Goal: Information Seeking & Learning: Learn about a topic

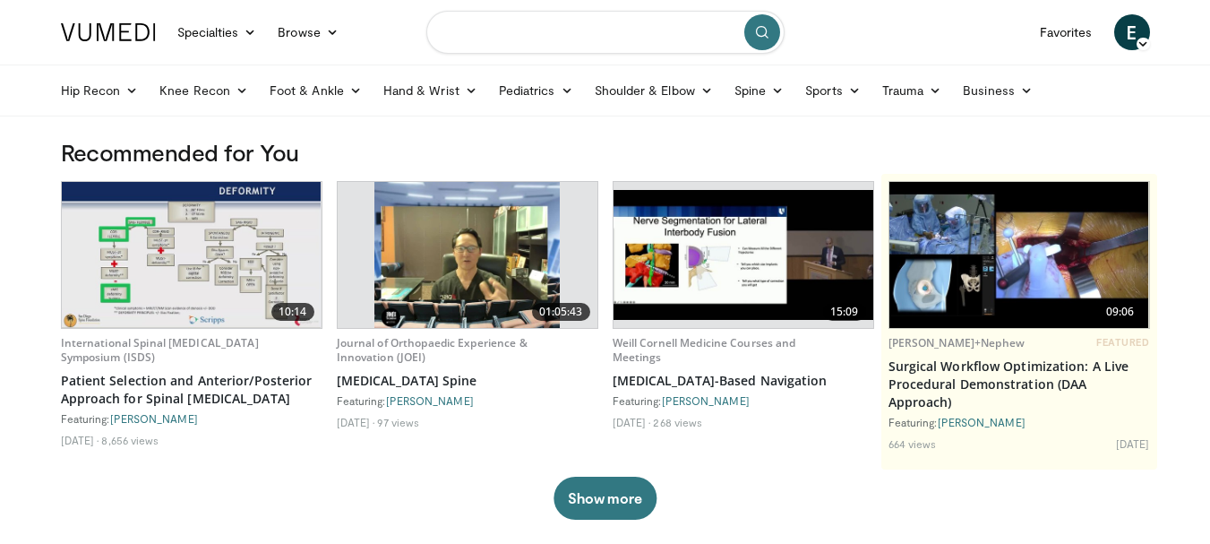
click at [565, 26] on input "Search topics, interventions" at bounding box center [605, 32] width 358 height 43
type input "**********"
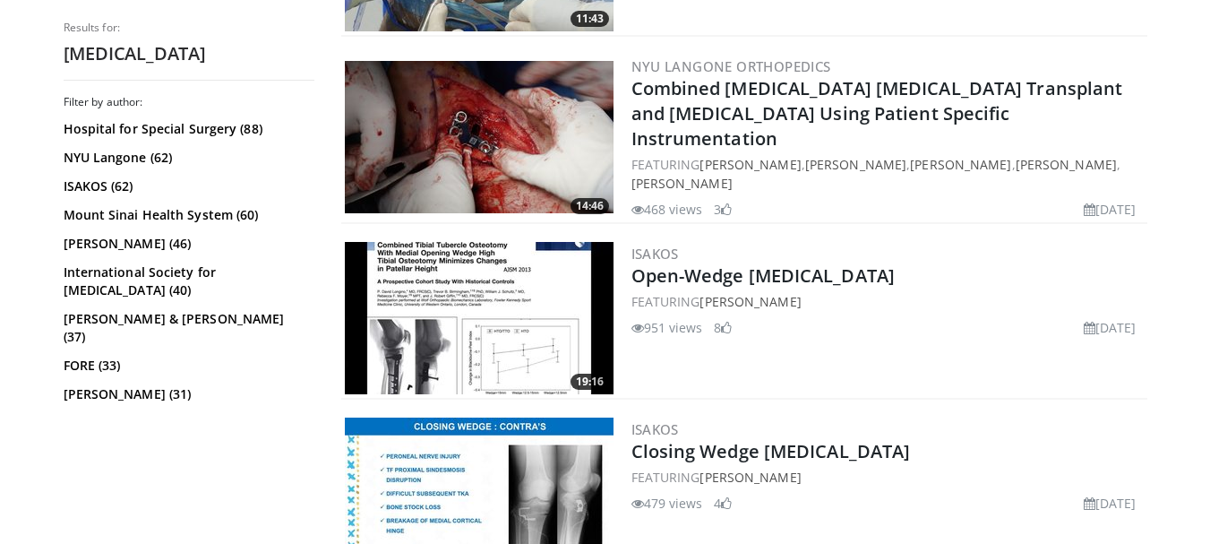
scroll to position [995, 0]
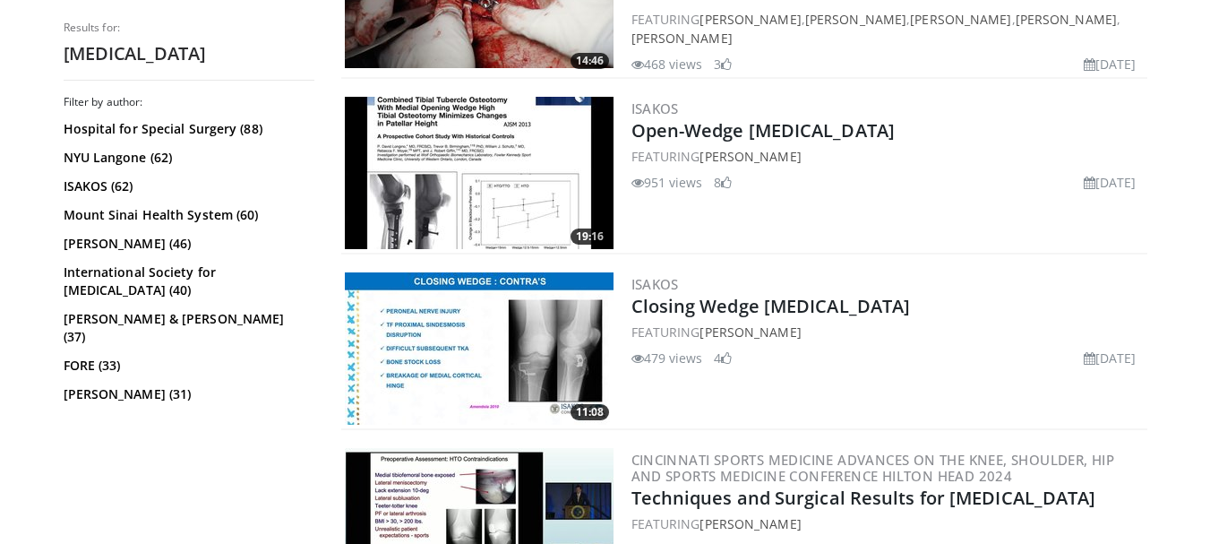
click at [510, 214] on img at bounding box center [479, 173] width 269 height 152
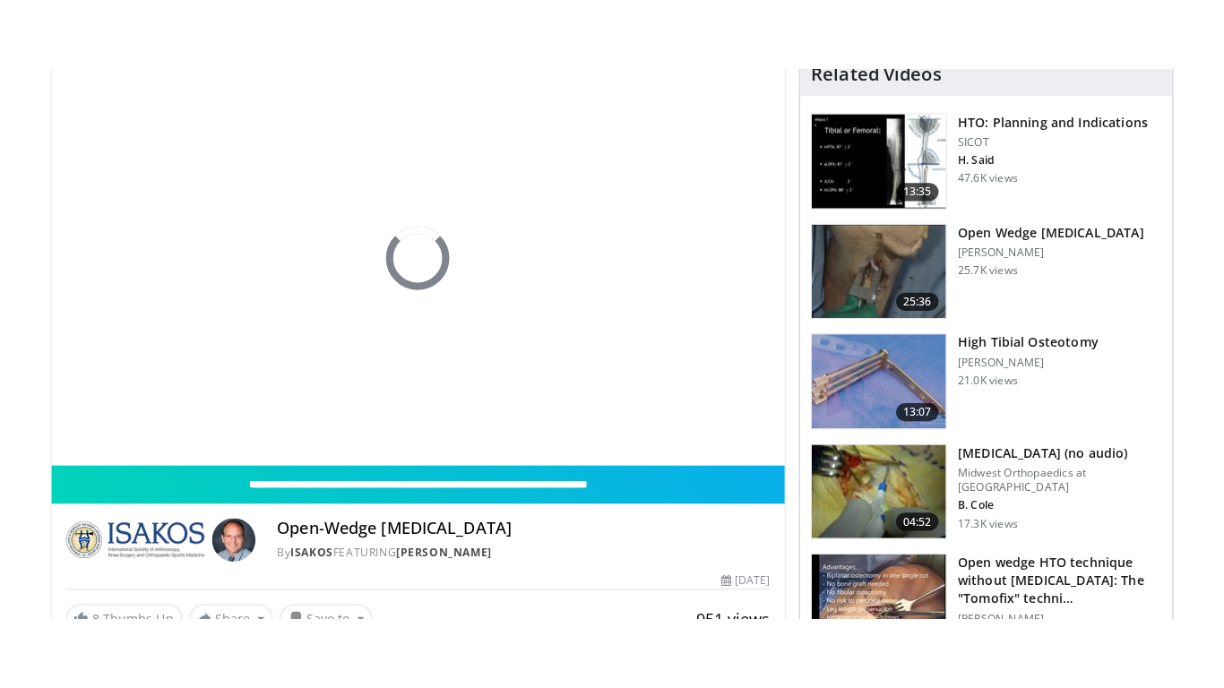
scroll to position [160, 0]
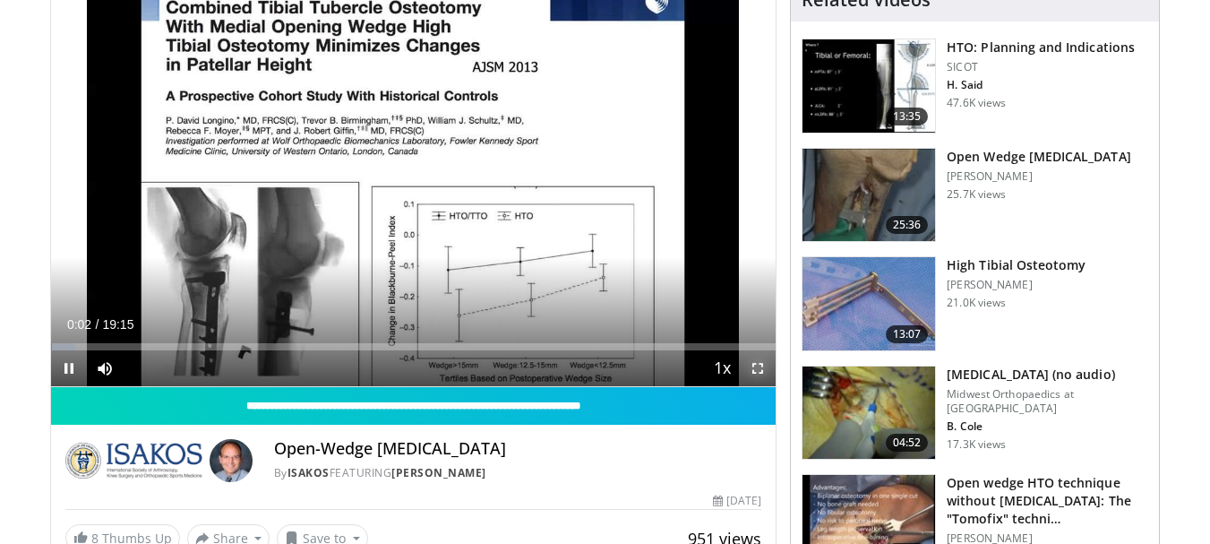
click at [758, 364] on span "Video Player" at bounding box center [758, 368] width 36 height 36
click at [773, 367] on span "Video Player" at bounding box center [758, 368] width 36 height 36
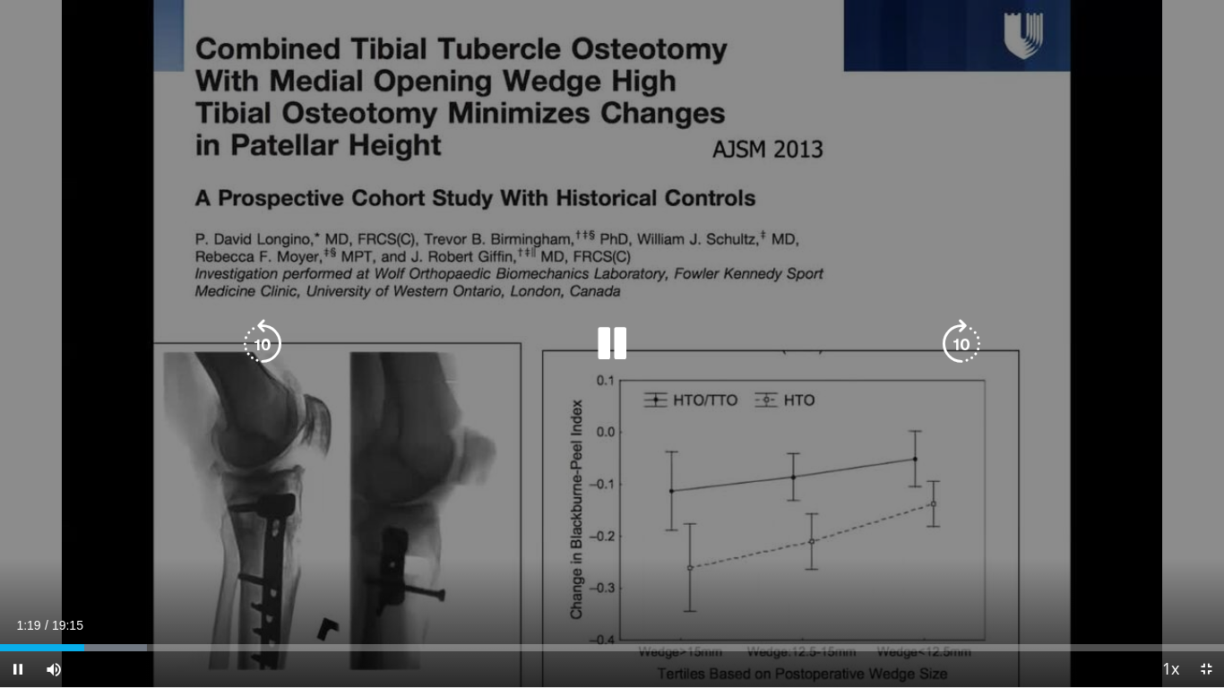
click at [605, 328] on icon "Video Player" at bounding box center [612, 344] width 50 height 50
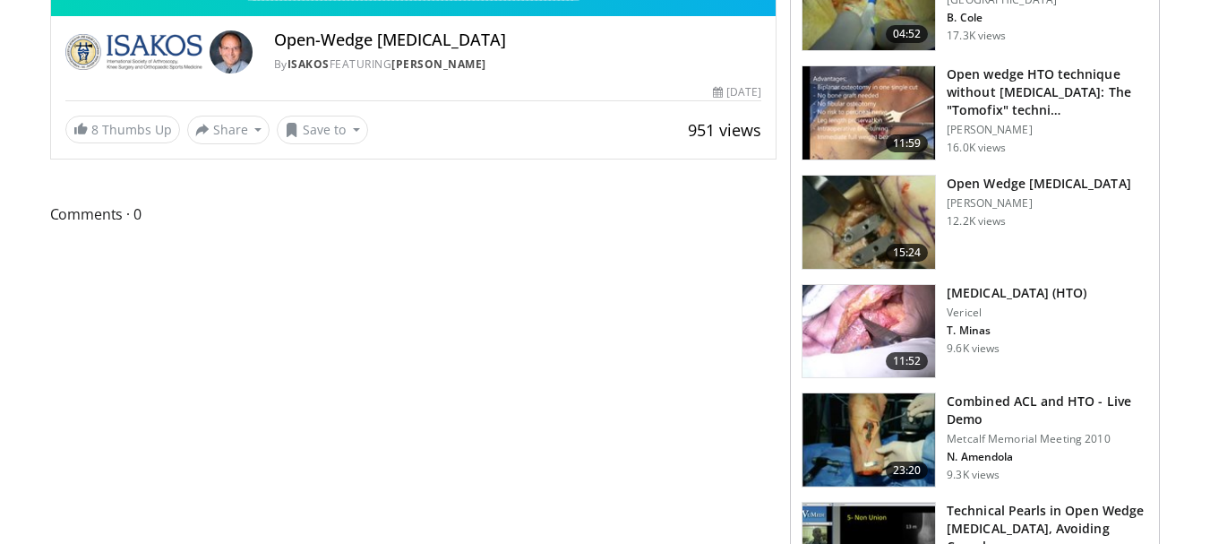
scroll to position [0, 0]
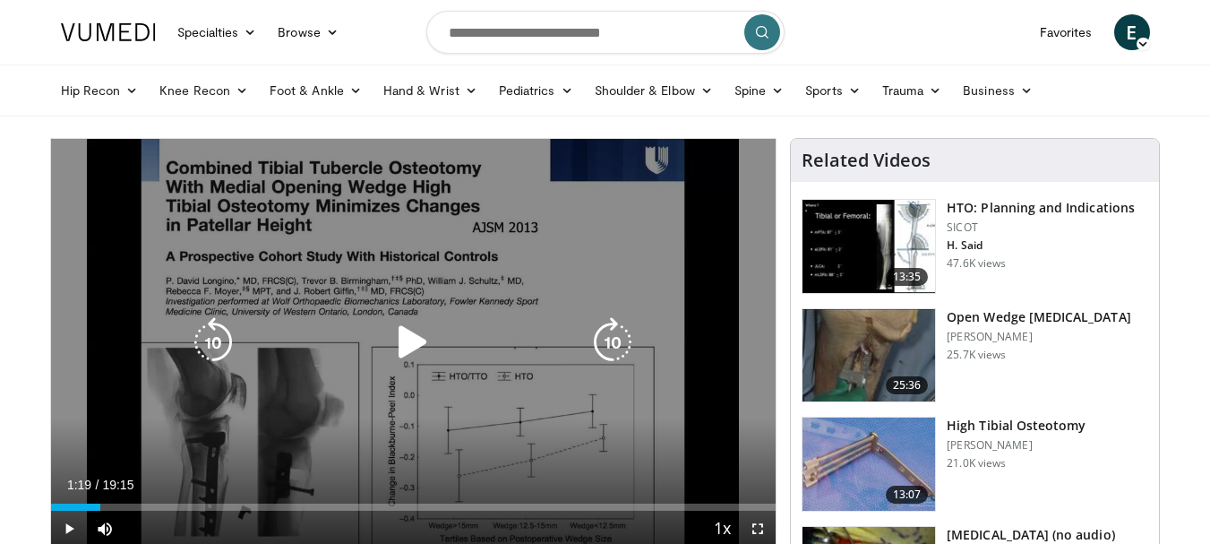
drag, startPoint x: 403, startPoint y: 338, endPoint x: 612, endPoint y: 467, distance: 245.3
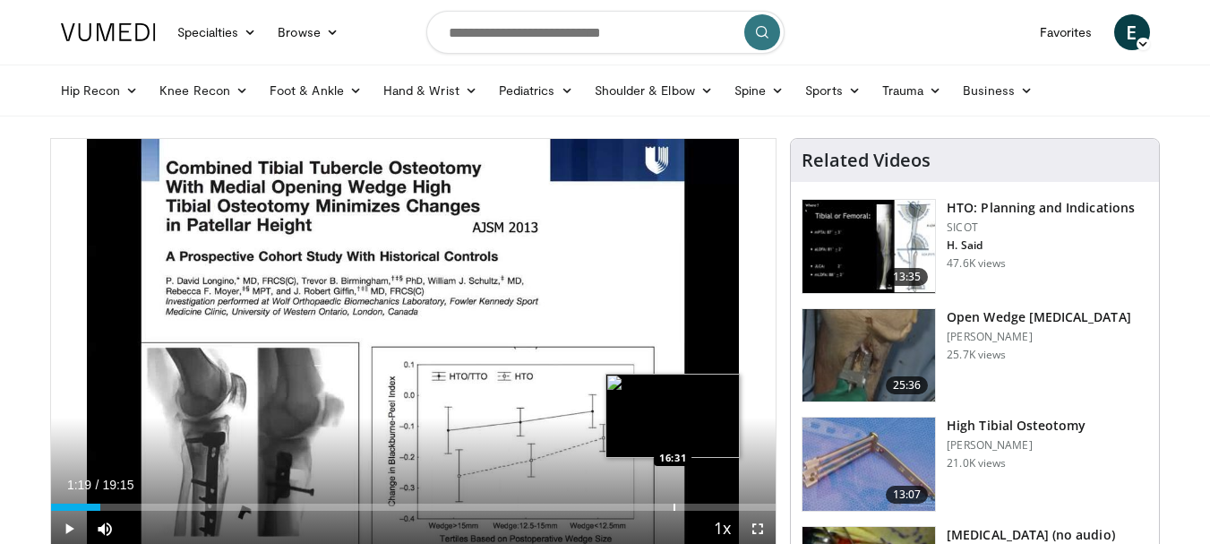
drag, startPoint x: 612, startPoint y: 467, endPoint x: 691, endPoint y: 510, distance: 90.6
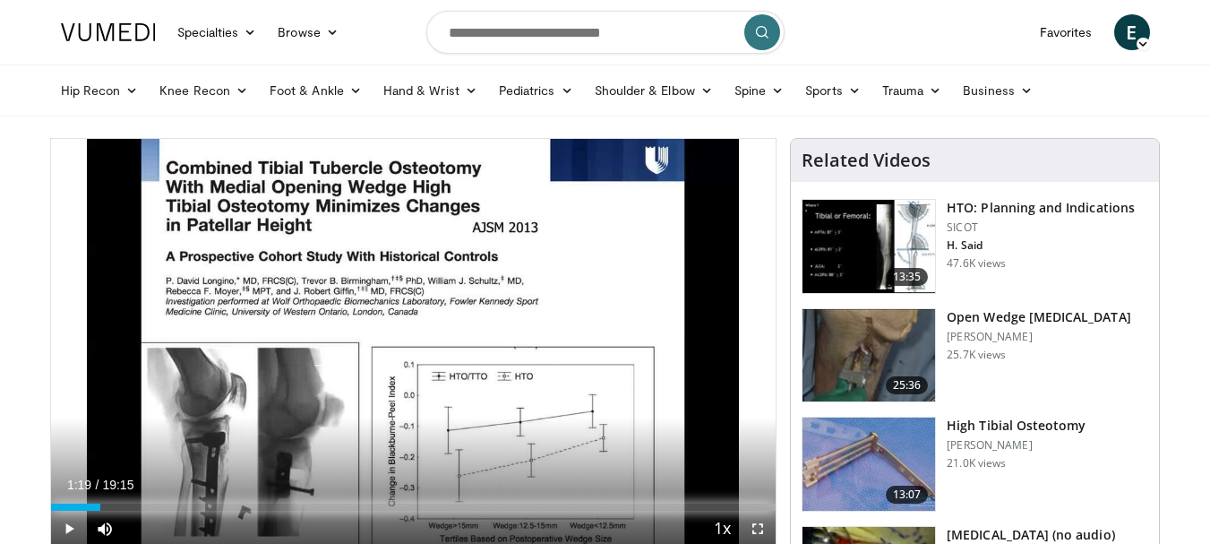
drag, startPoint x: 691, startPoint y: 510, endPoint x: 722, endPoint y: 529, distance: 36.3
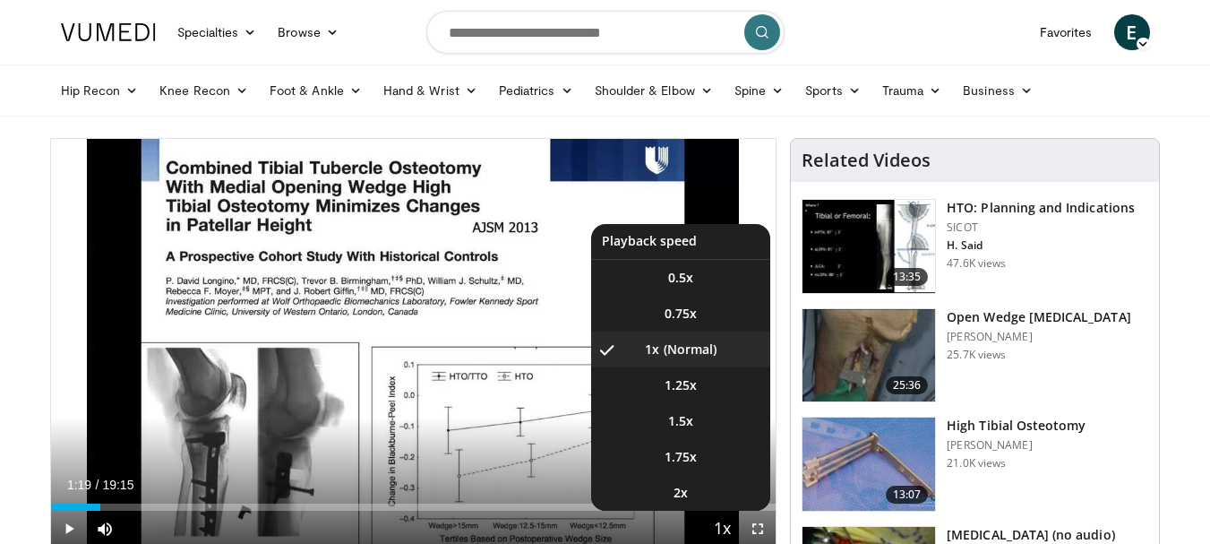
drag, startPoint x: 722, startPoint y: 529, endPoint x: 745, endPoint y: 528, distance: 23.3
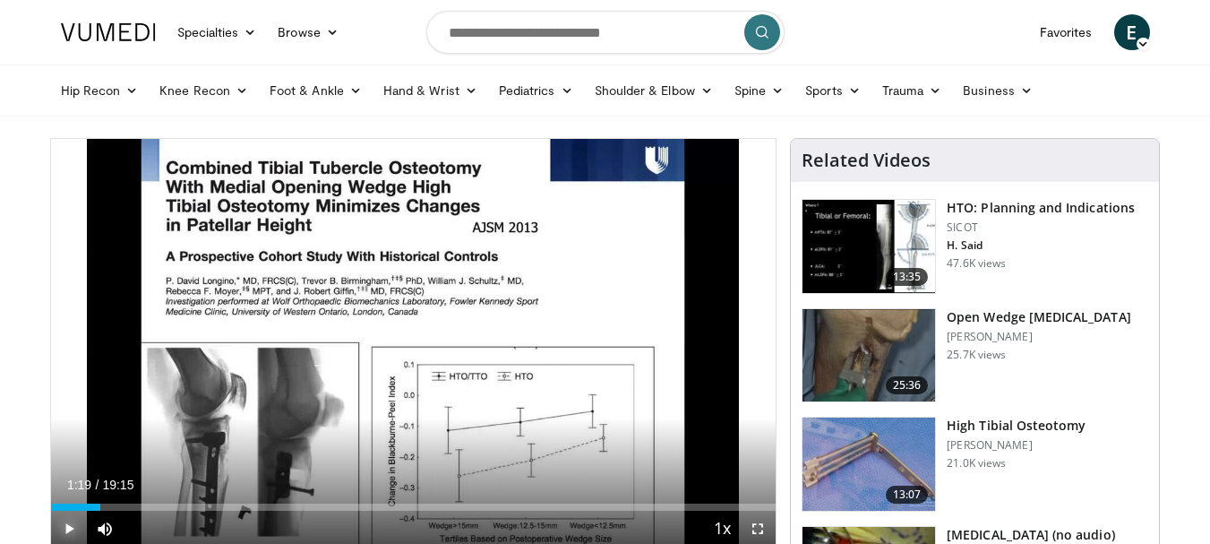
drag, startPoint x: 749, startPoint y: 527, endPoint x: 58, endPoint y: 524, distance: 690.6
click at [58, 524] on span "Video Player" at bounding box center [69, 529] width 36 height 36
click at [750, 528] on span "Video Player" at bounding box center [758, 529] width 36 height 36
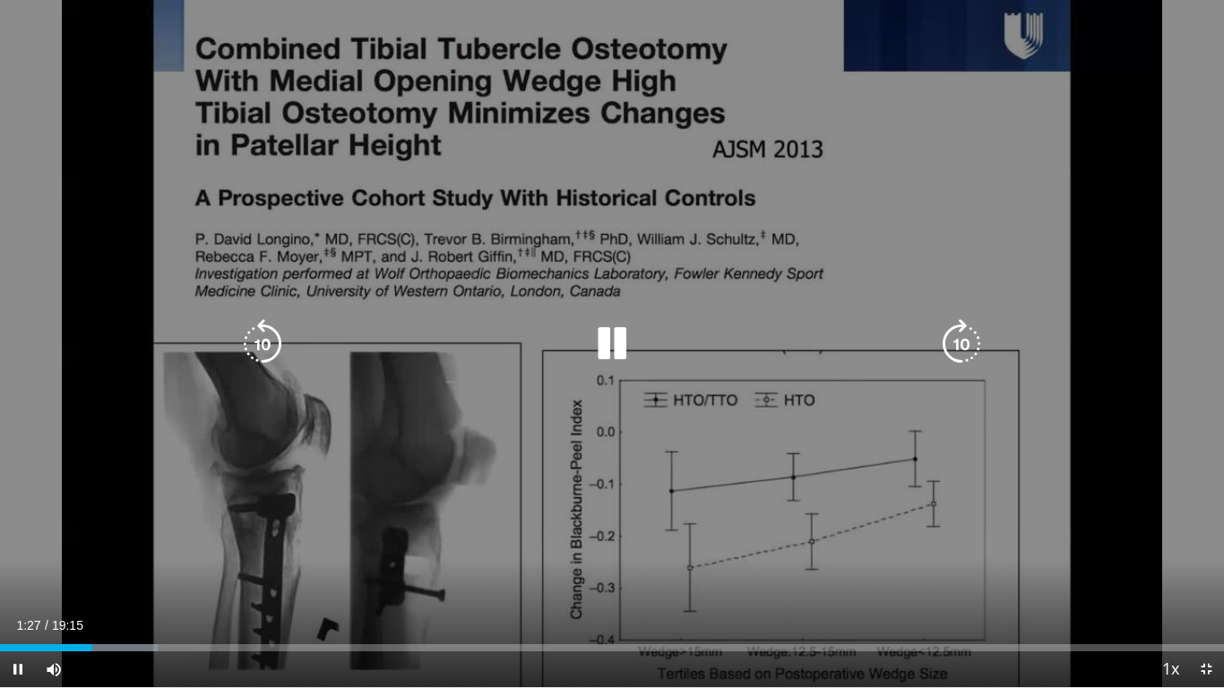
click at [341, 484] on div "10 seconds Tap to unmute" at bounding box center [612, 343] width 1224 height 687
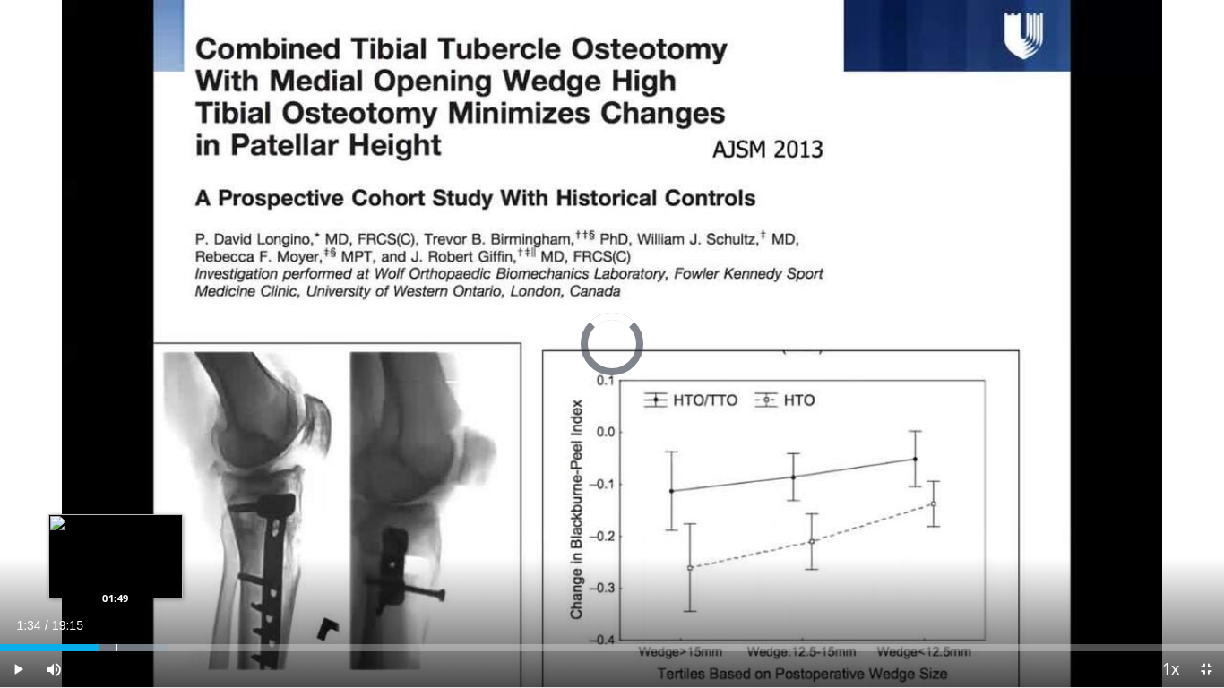
click at [116, 543] on div "Progress Bar" at bounding box center [117, 647] width 2 height 7
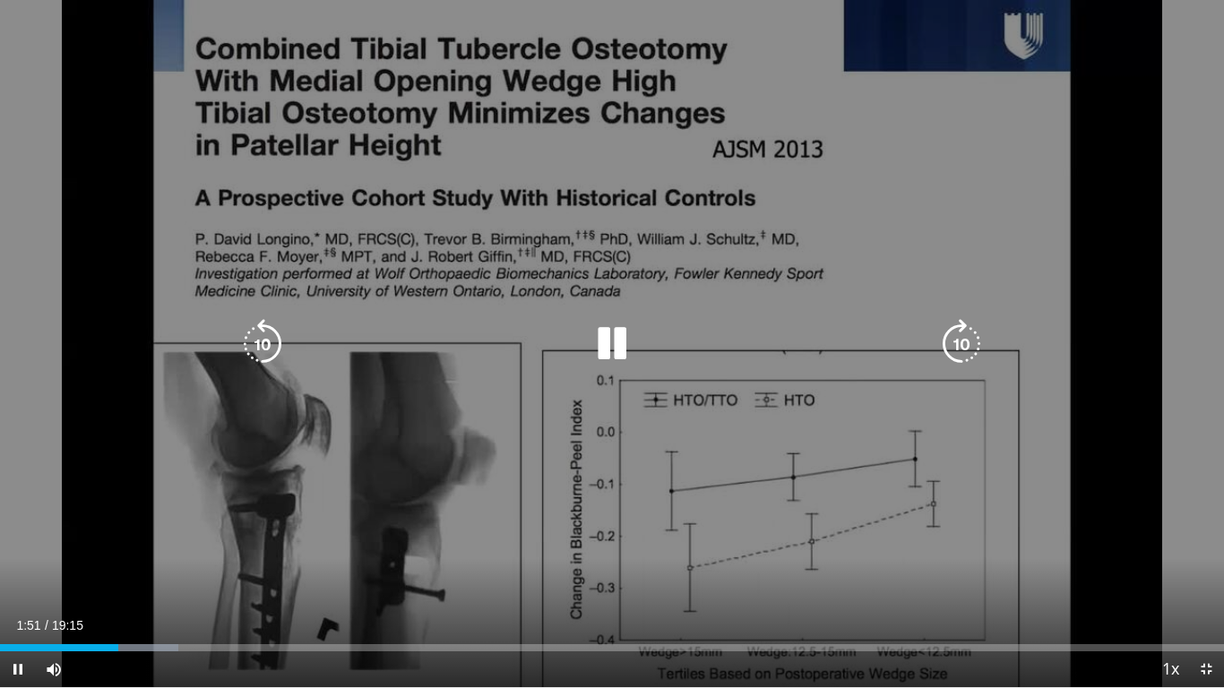
click at [399, 355] on div "Video Player" at bounding box center [612, 344] width 734 height 36
click at [401, 423] on div "10 seconds Tap to unmute" at bounding box center [612, 343] width 1224 height 687
click at [385, 431] on div "10 seconds Tap to unmute" at bounding box center [612, 343] width 1224 height 687
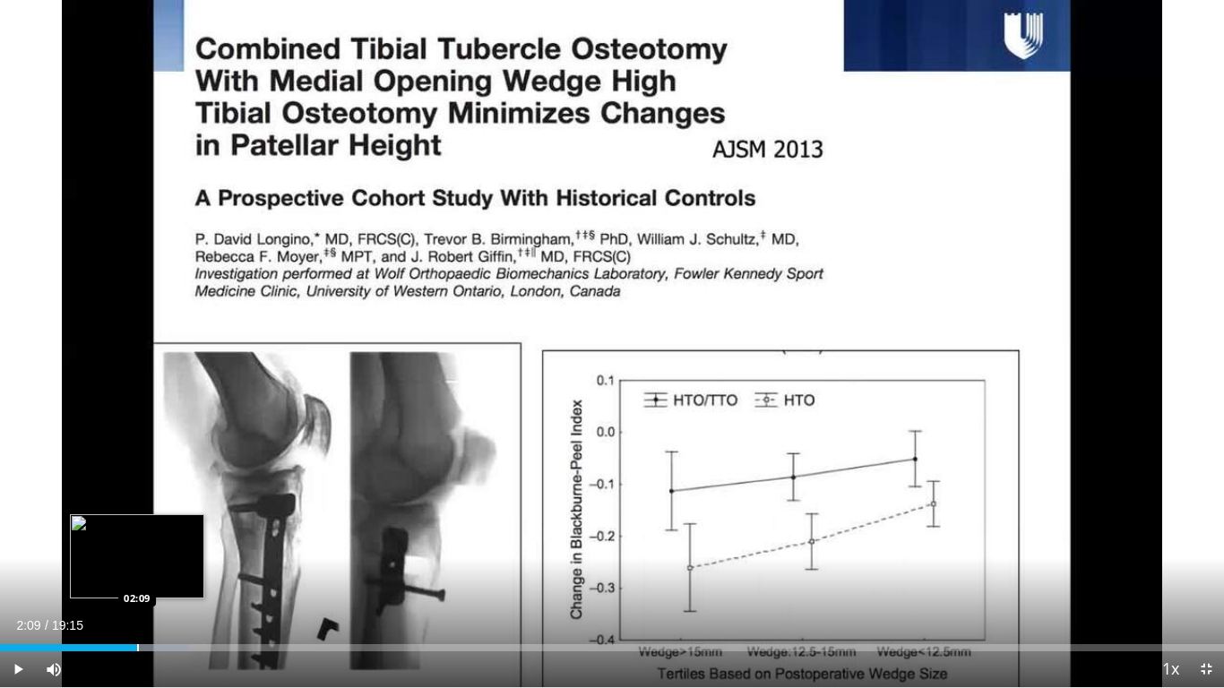
click at [137, 543] on div "Progress Bar" at bounding box center [138, 647] width 2 height 7
click at [150, 543] on div "Loaded : 15.45% 02:10 02:18" at bounding box center [612, 647] width 1224 height 7
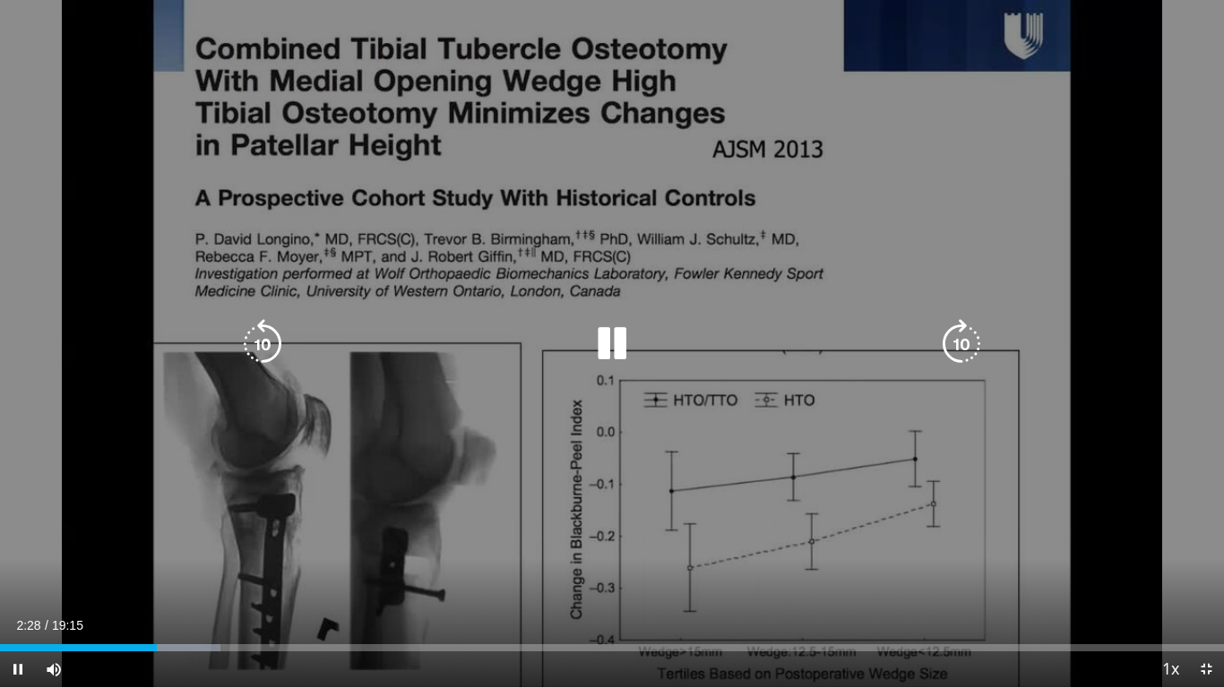
click at [423, 445] on div "10 seconds Tap to unmute" at bounding box center [612, 343] width 1224 height 687
click at [514, 529] on div "10 seconds Tap to unmute" at bounding box center [612, 343] width 1224 height 687
click at [604, 350] on icon "Video Player" at bounding box center [612, 344] width 50 height 50
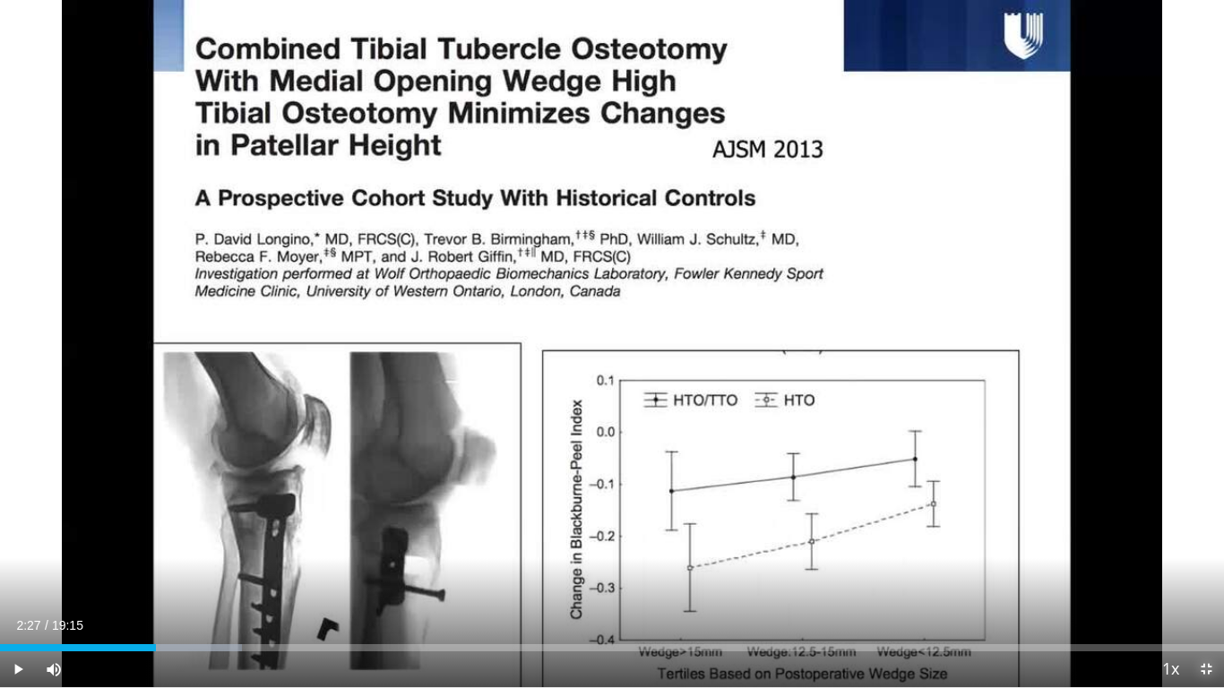
click at [1196, 543] on span "Video Player" at bounding box center [1206, 669] width 36 height 36
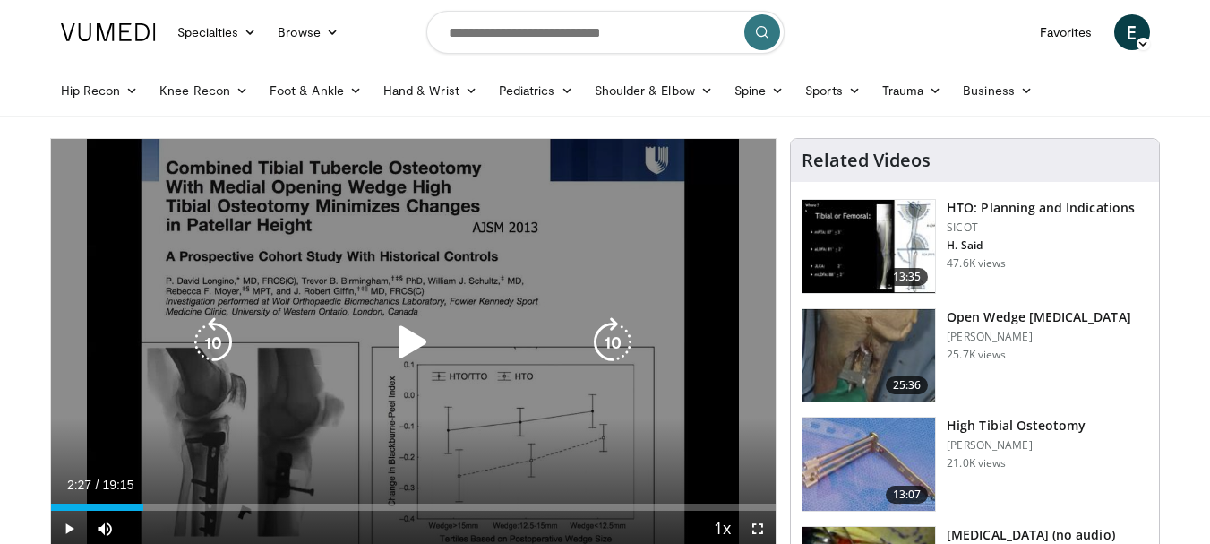
click at [405, 282] on div "20 seconds Tap to unmute" at bounding box center [414, 343] width 726 height 408
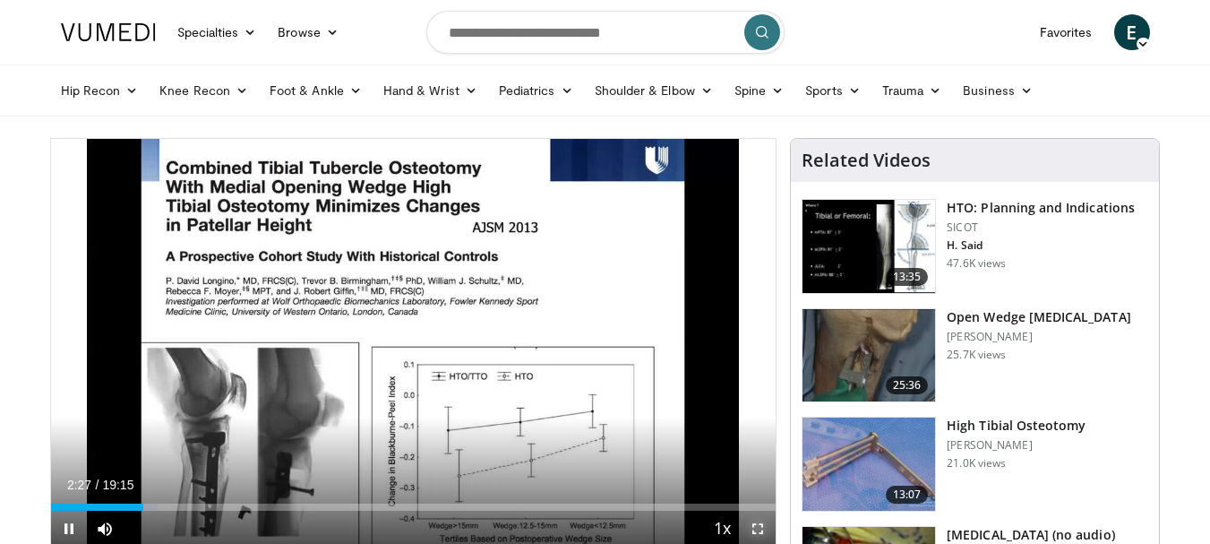
click at [764, 523] on span "Video Player" at bounding box center [758, 529] width 36 height 36
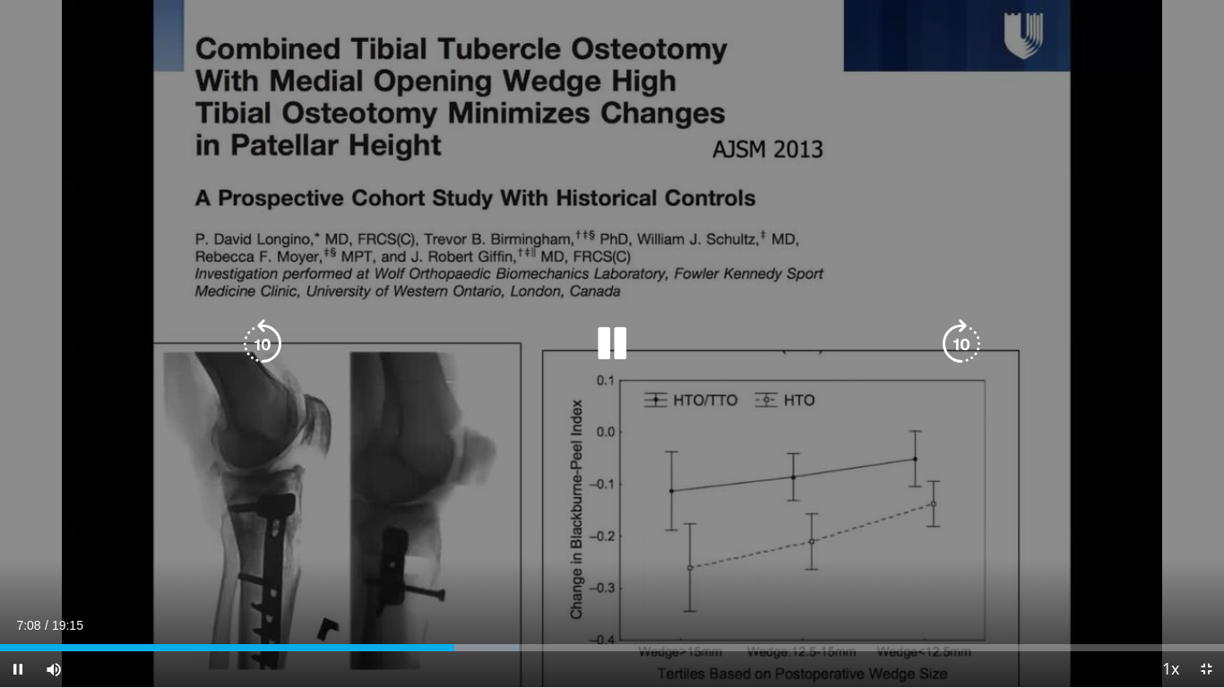
click at [625, 339] on icon "Video Player" at bounding box center [612, 344] width 50 height 50
click at [602, 339] on icon "Video Player" at bounding box center [612, 344] width 50 height 50
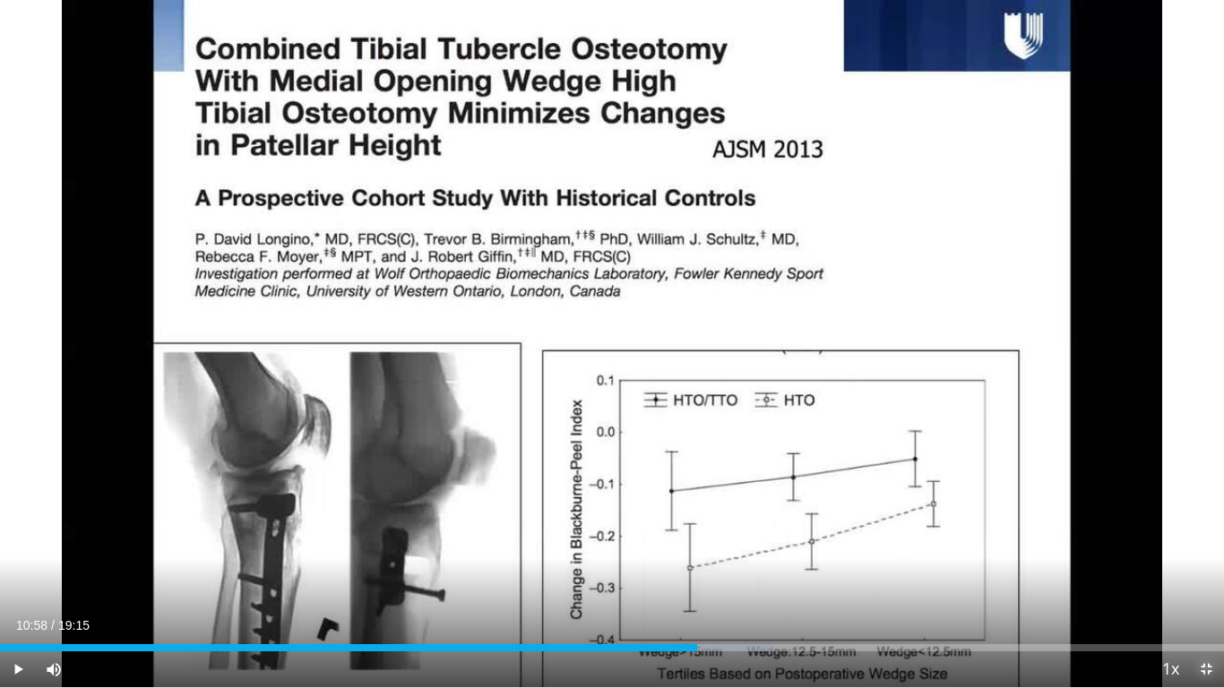
click at [1210, 543] on span "Video Player" at bounding box center [1206, 669] width 36 height 36
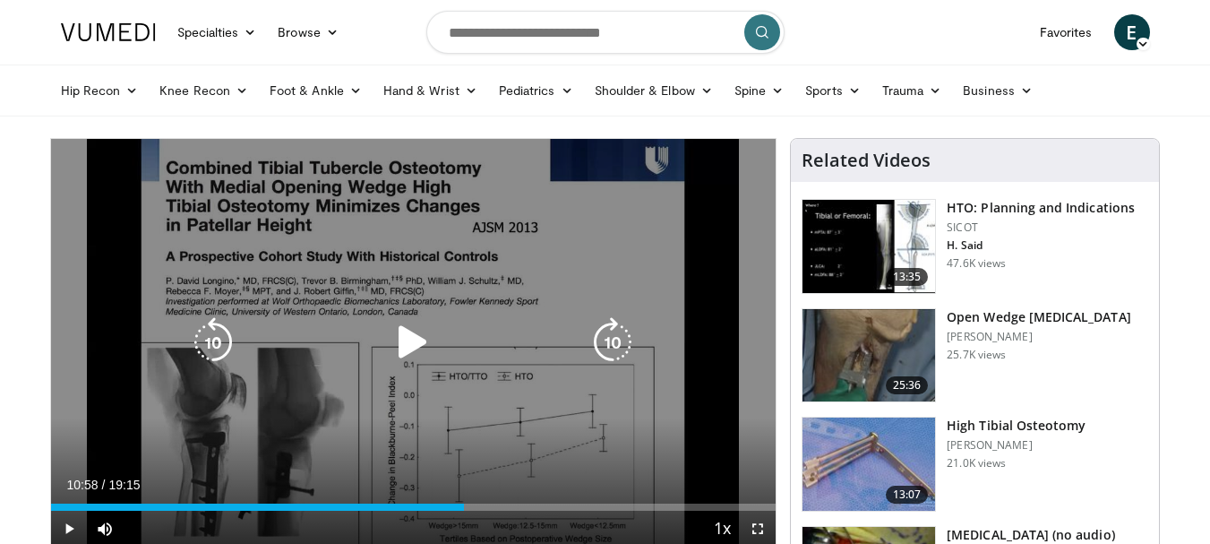
click at [413, 328] on icon "Video Player" at bounding box center [413, 342] width 50 height 50
click at [407, 335] on icon "Video Player" at bounding box center [413, 342] width 50 height 50
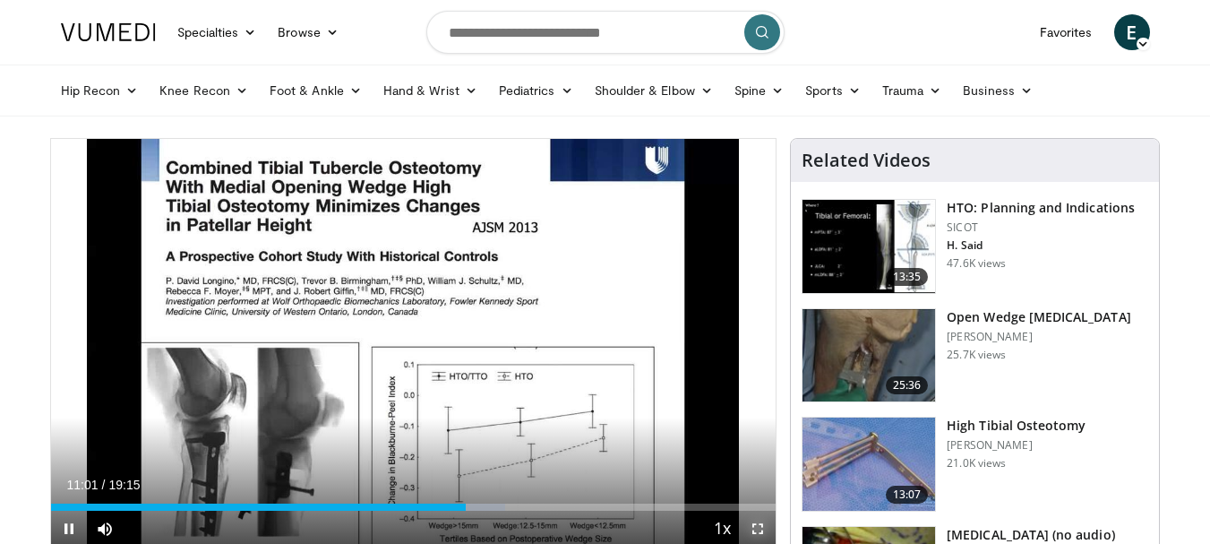
drag, startPoint x: 751, startPoint y: 525, endPoint x: 781, endPoint y: 517, distance: 31.5
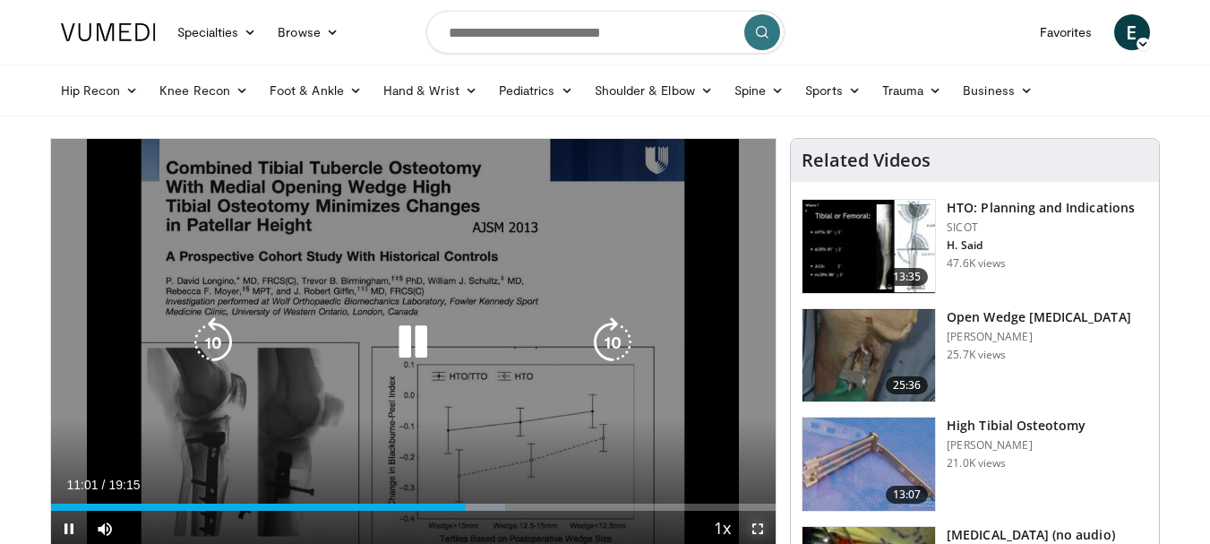
click at [750, 526] on span "Video Player" at bounding box center [758, 529] width 36 height 36
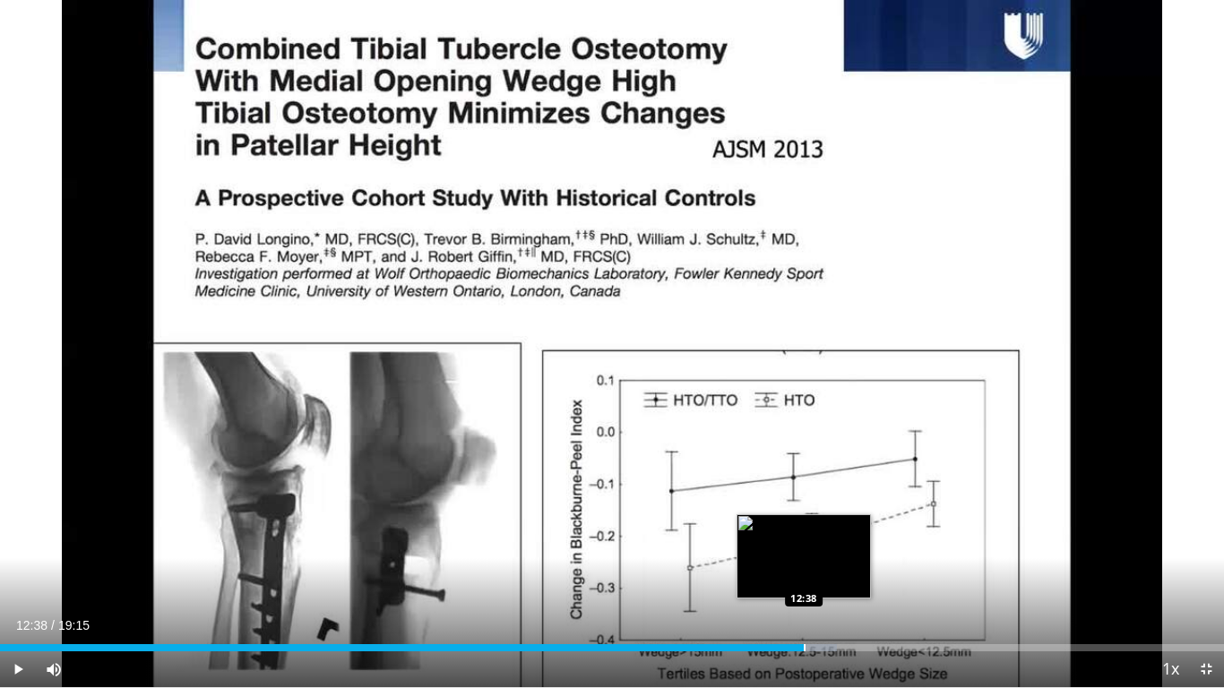
click at [803, 543] on div "Progress Bar" at bounding box center [804, 647] width 2 height 7
click at [820, 543] on div "Loaded : 68.37% 12:39 12:54" at bounding box center [612, 642] width 1224 height 17
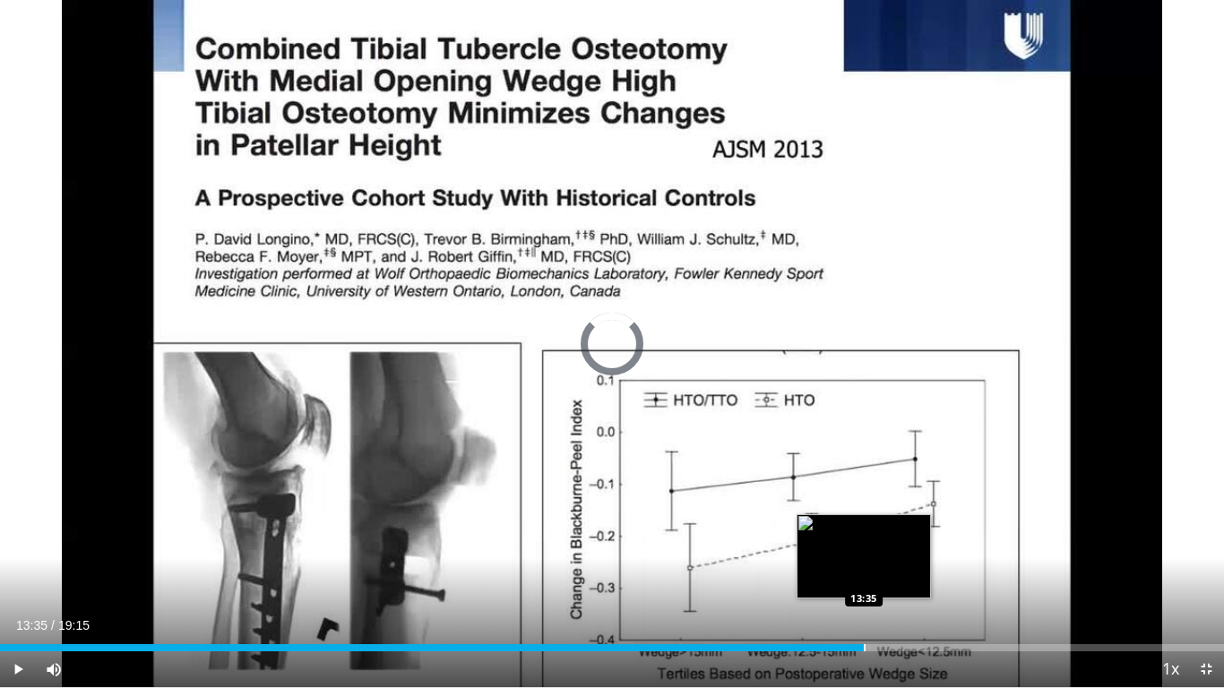
click at [863, 543] on div "Loaded : 70.10% 13:35 13:35" at bounding box center [612, 642] width 1224 height 17
click at [889, 543] on div "Loaded : 0.00% 13:59 13:59" at bounding box center [612, 642] width 1224 height 17
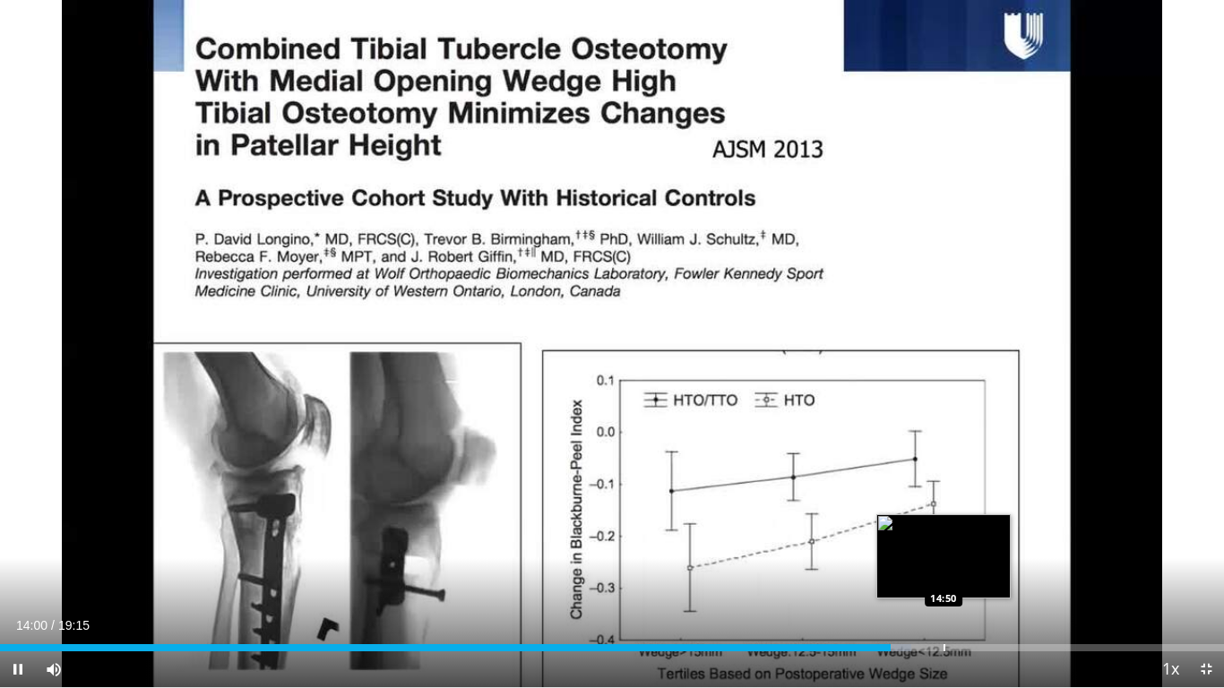
click at [943, 543] on div "Progress Bar" at bounding box center [944, 647] width 2 height 7
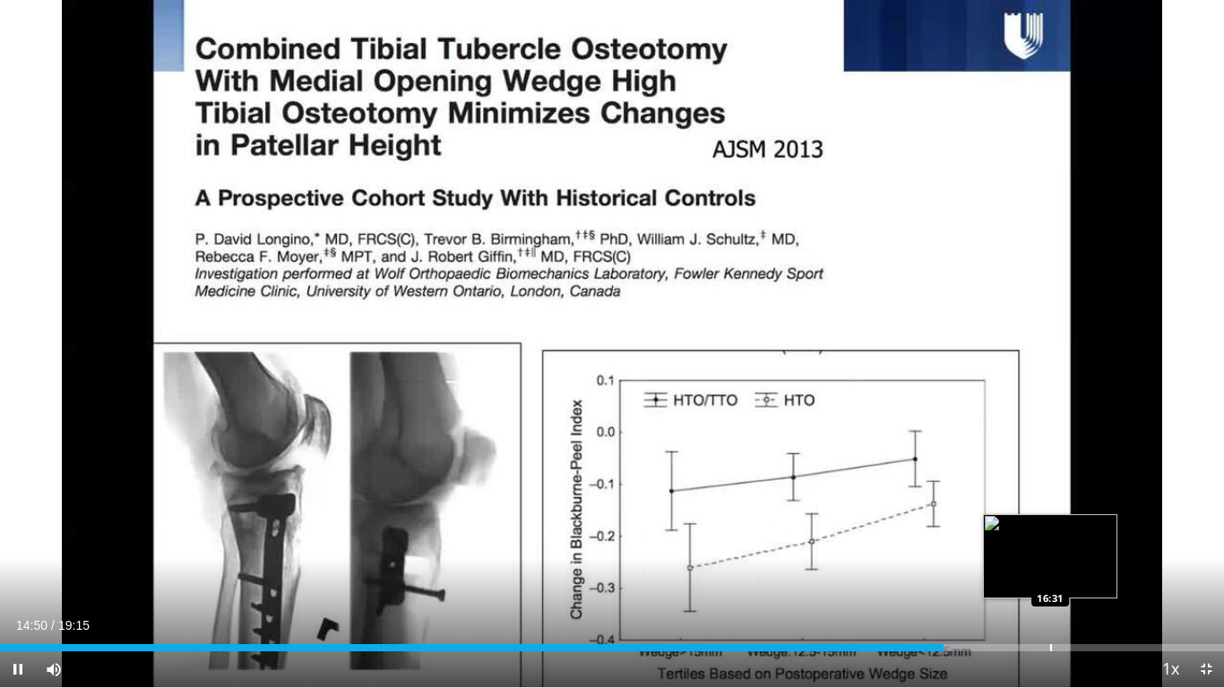
click at [1050, 543] on div "Progress Bar" at bounding box center [1051, 647] width 2 height 7
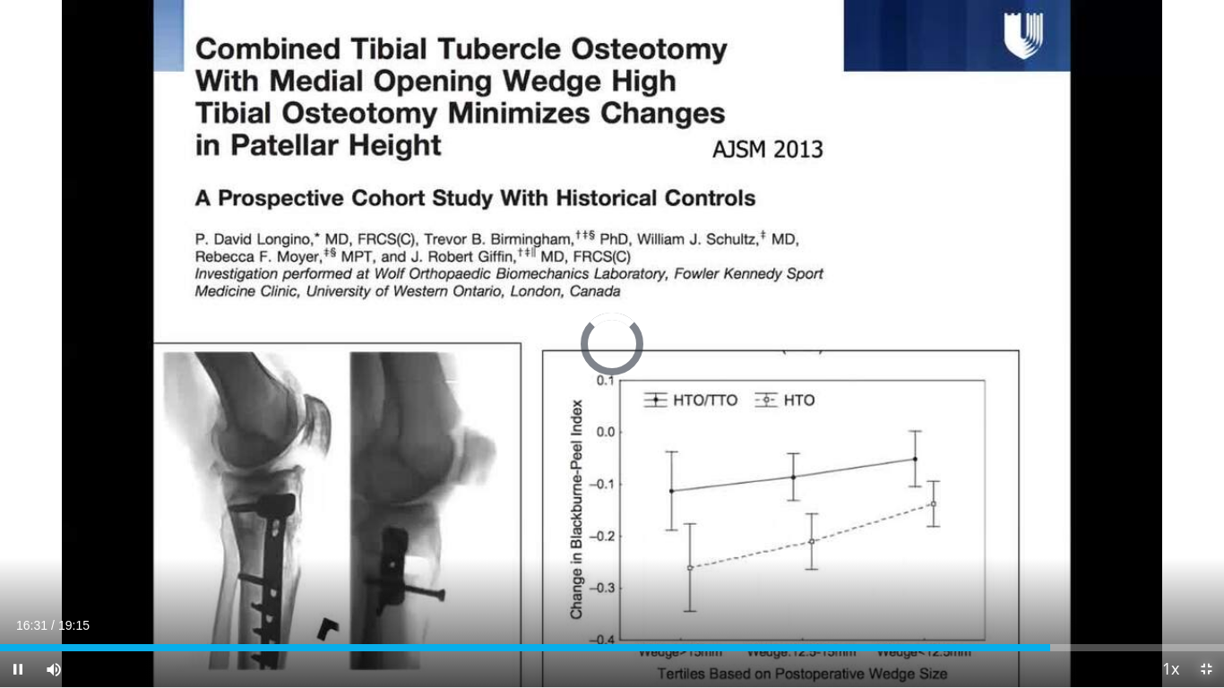
click at [1209, 543] on span "Video Player" at bounding box center [1206, 669] width 36 height 36
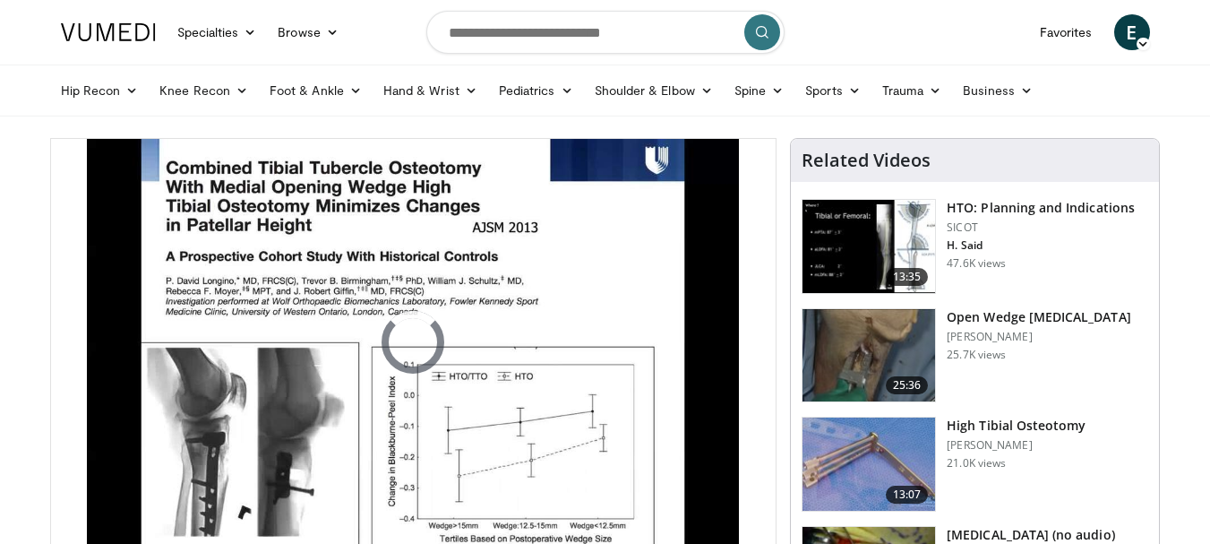
click at [872, 365] on img at bounding box center [869, 355] width 133 height 93
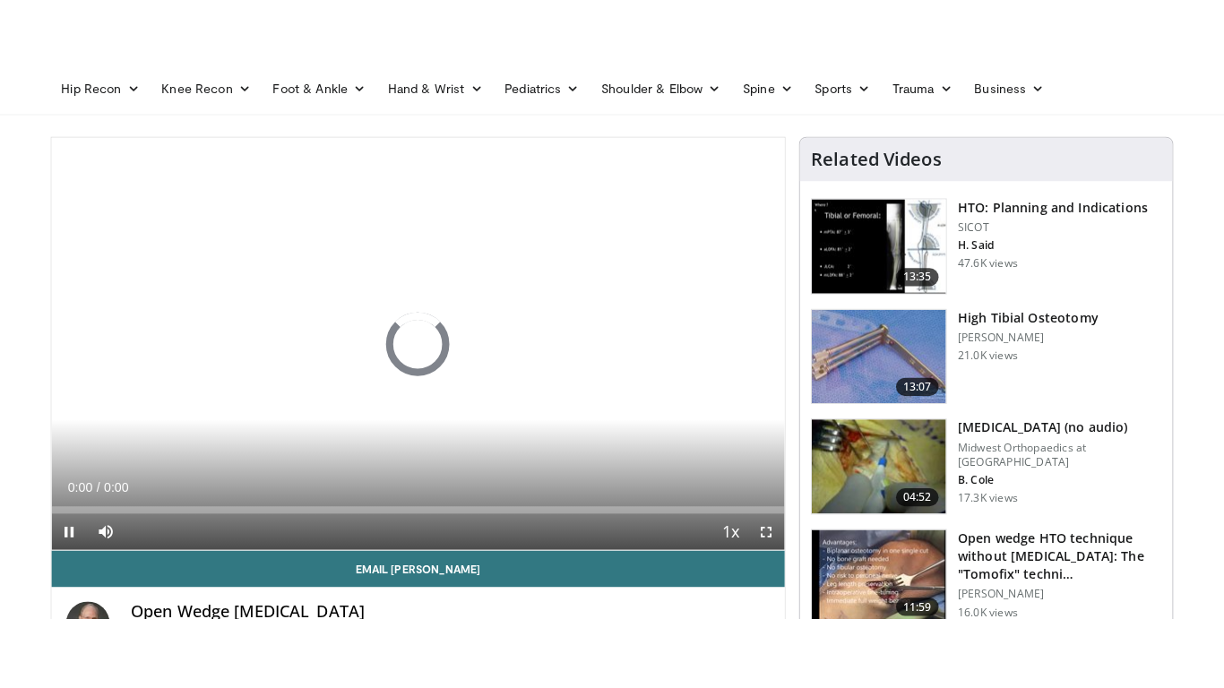
scroll to position [155, 0]
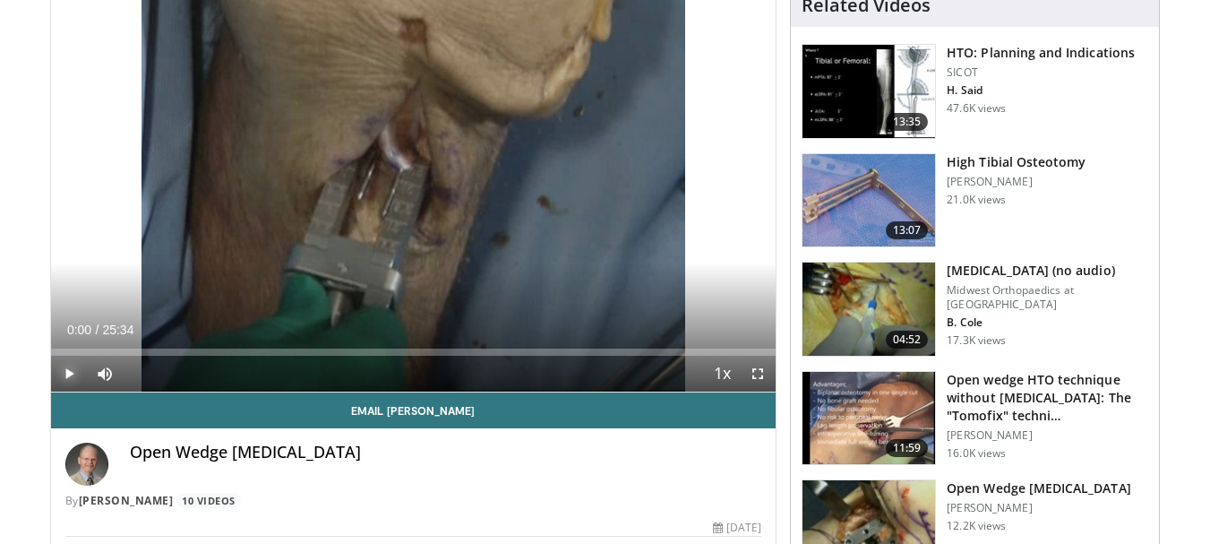
click at [75, 364] on span "Video Player" at bounding box center [69, 374] width 36 height 36
click at [767, 376] on span "Video Player" at bounding box center [758, 374] width 36 height 36
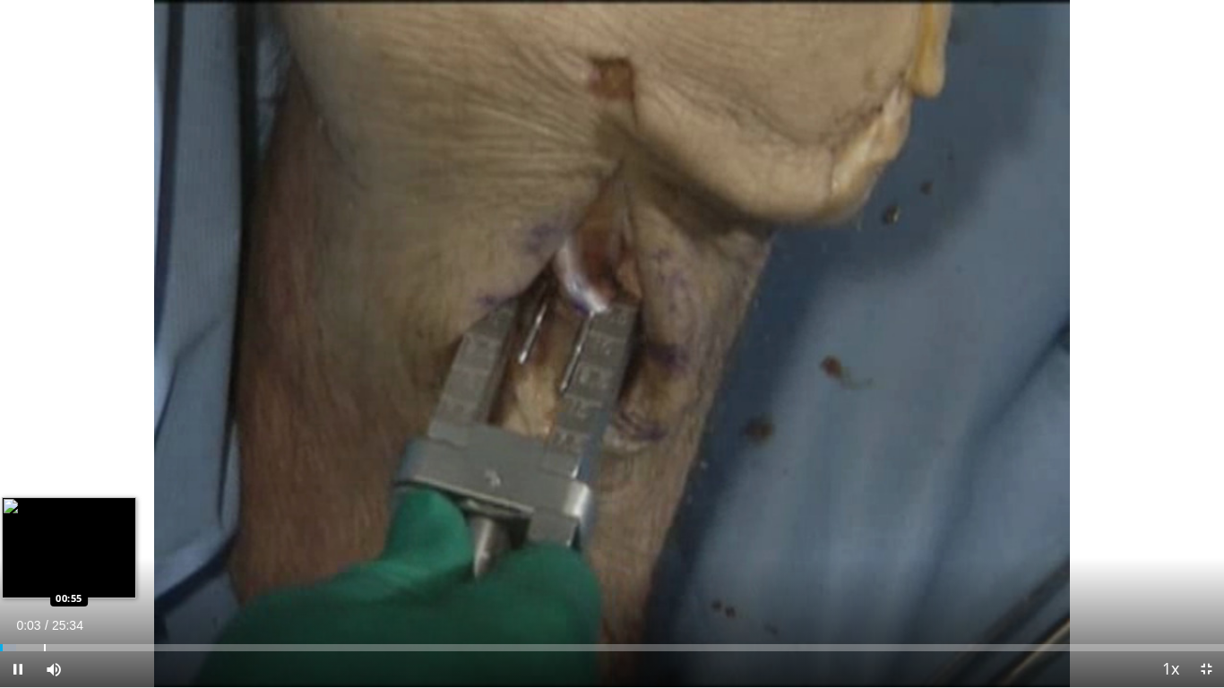
click at [44, 543] on div "Loaded : 1.30% 00:03 00:55" at bounding box center [612, 642] width 1224 height 17
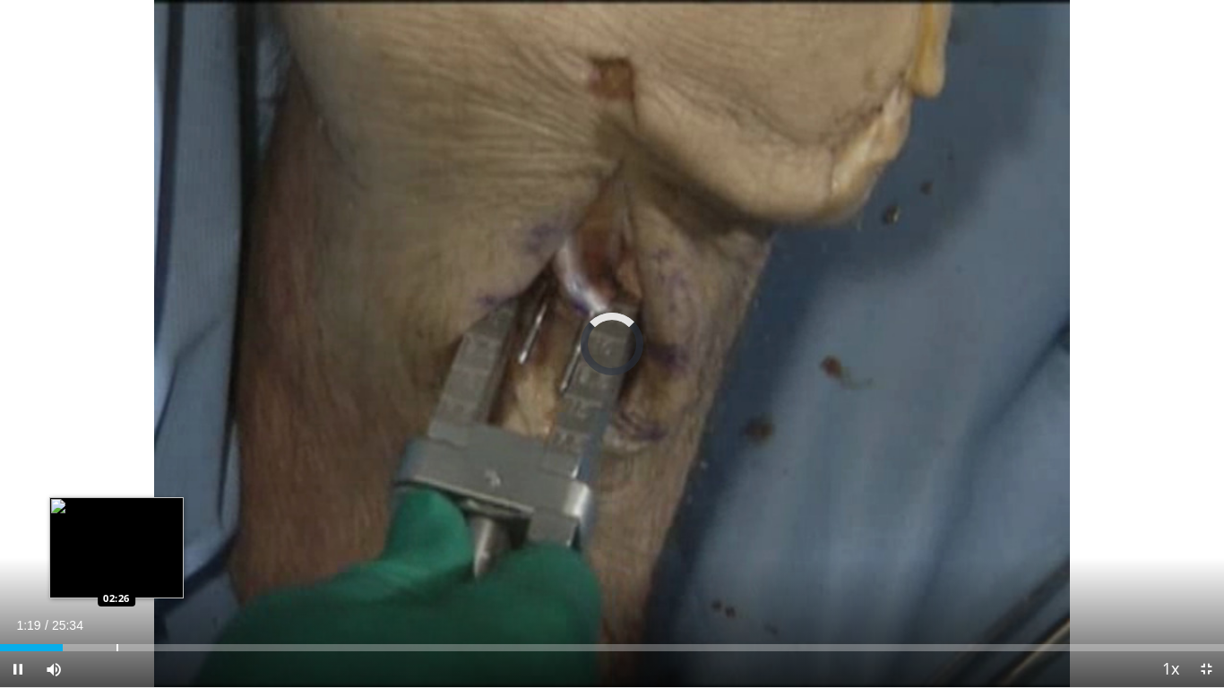
click at [116, 543] on div "Progress Bar" at bounding box center [117, 647] width 2 height 7
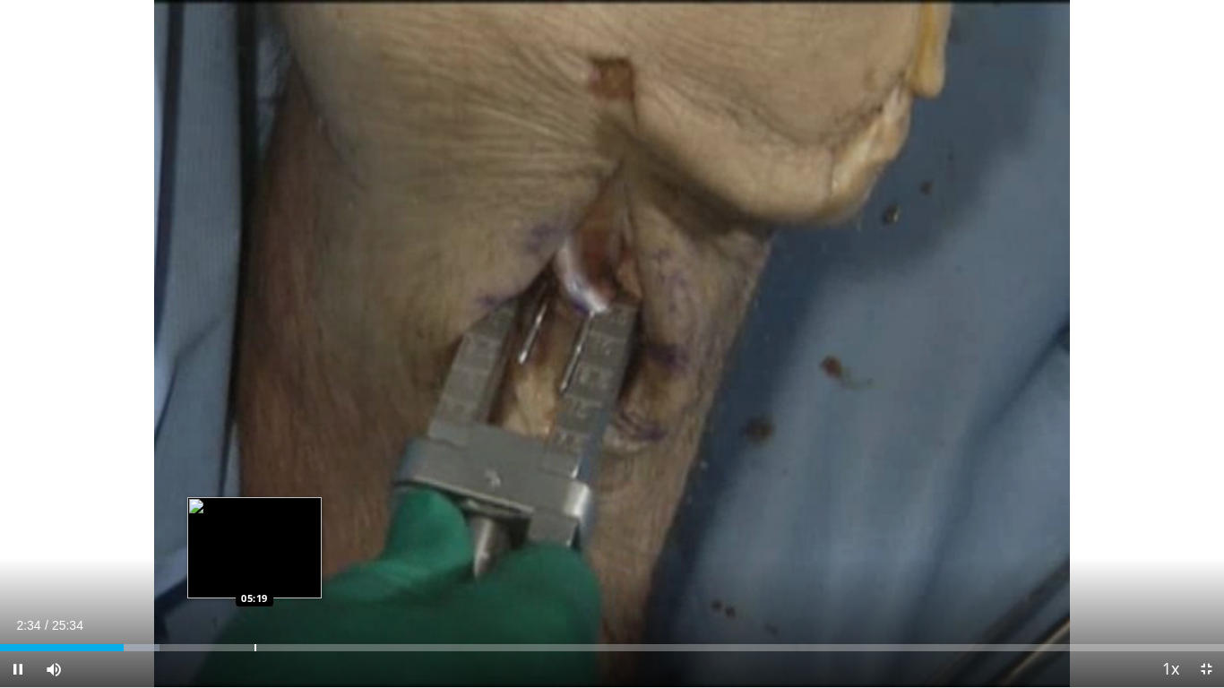
click at [254, 543] on div "Loaded : 13.04% 02:34 05:19" at bounding box center [612, 642] width 1224 height 17
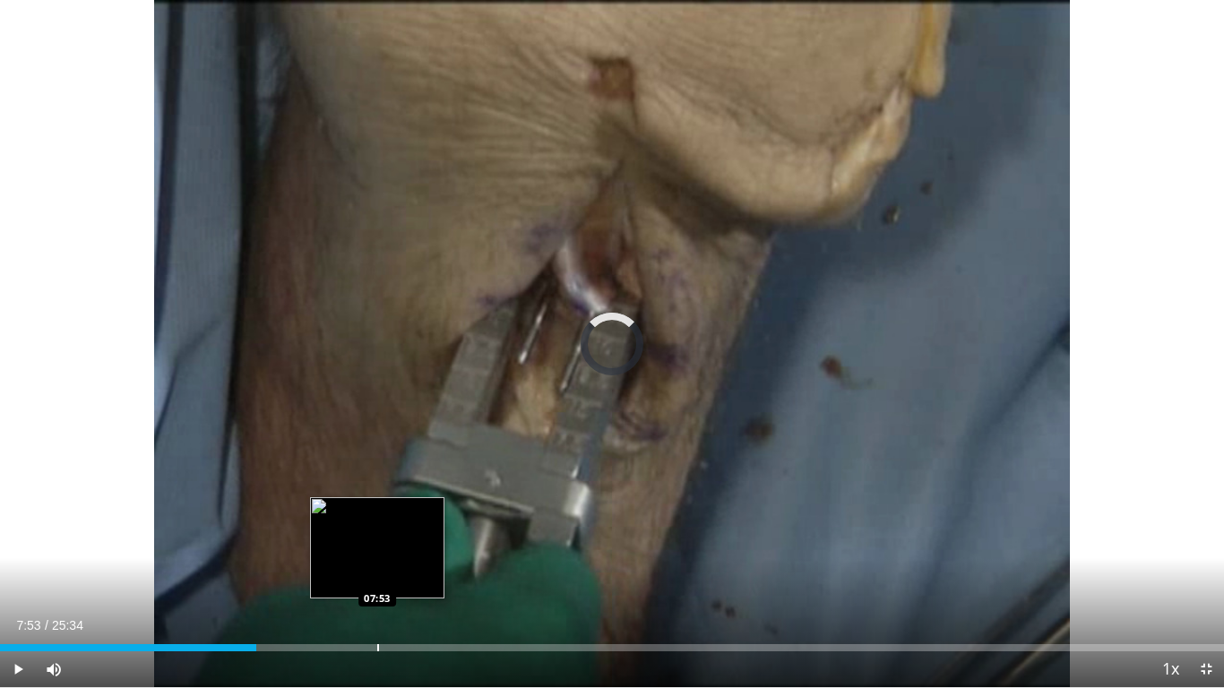
click at [377, 543] on div "Progress Bar" at bounding box center [378, 647] width 2 height 7
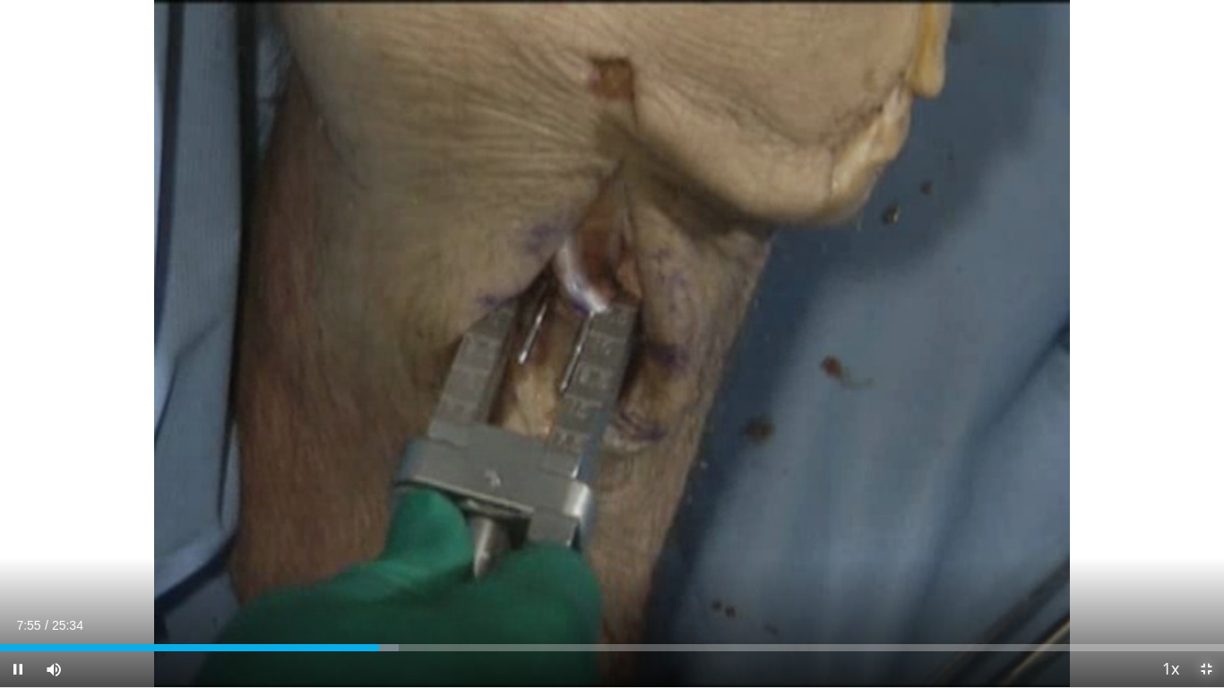
click at [1199, 543] on span "Video Player" at bounding box center [1206, 669] width 36 height 36
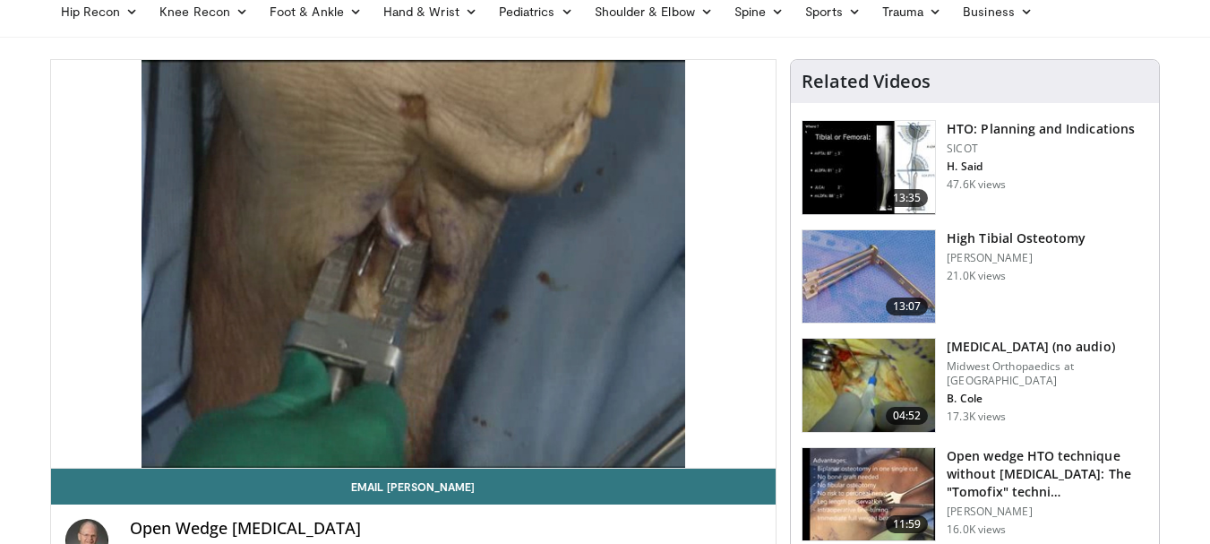
scroll to position [107, 0]
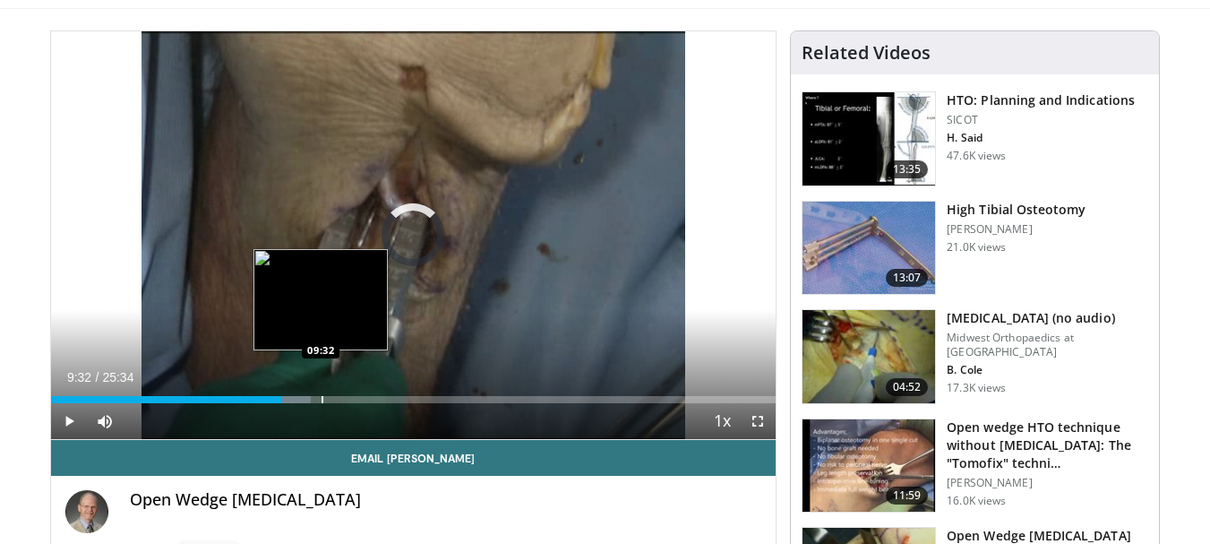
click at [321, 394] on div "Loaded : 35.87% 09:32 09:32" at bounding box center [414, 394] width 726 height 17
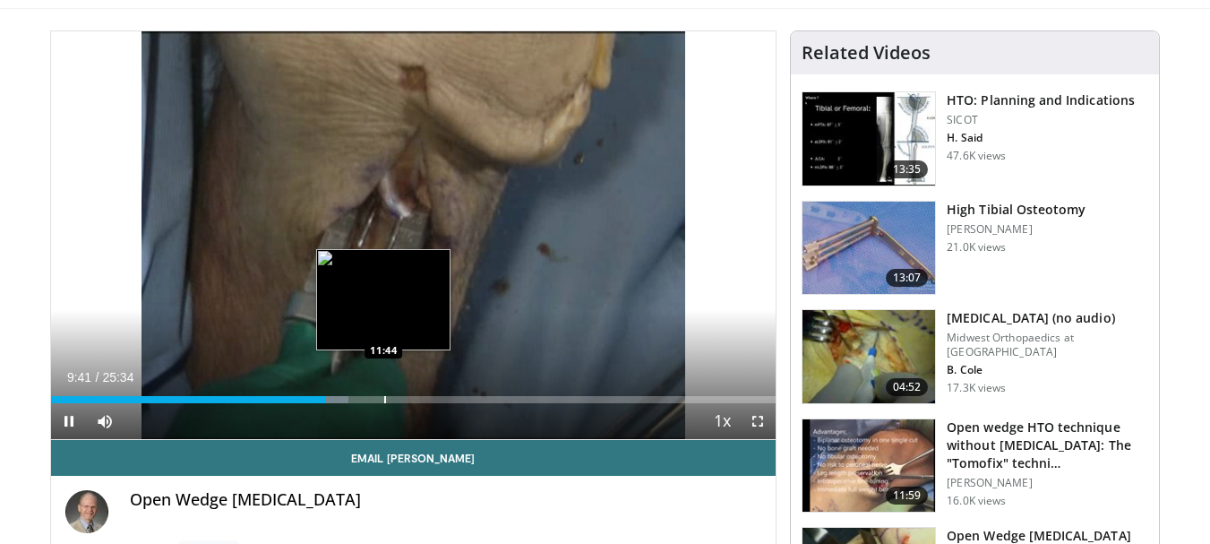
click at [383, 391] on div "Loaded : 41.08% 09:41 11:44" at bounding box center [414, 394] width 726 height 17
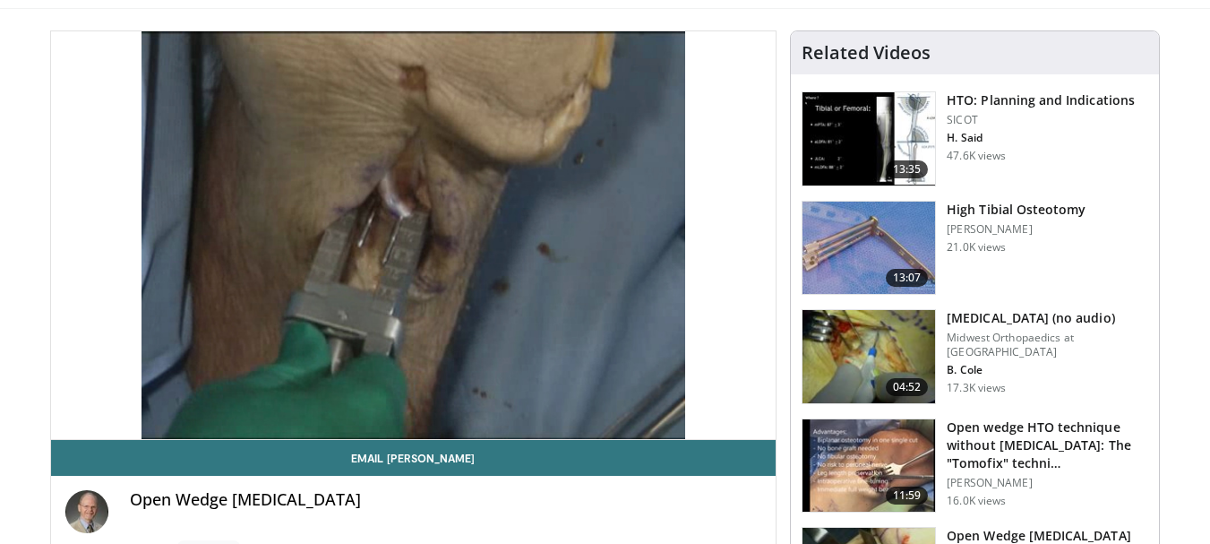
click at [447, 397] on div "60 seconds Tap to unmute" at bounding box center [414, 235] width 726 height 408
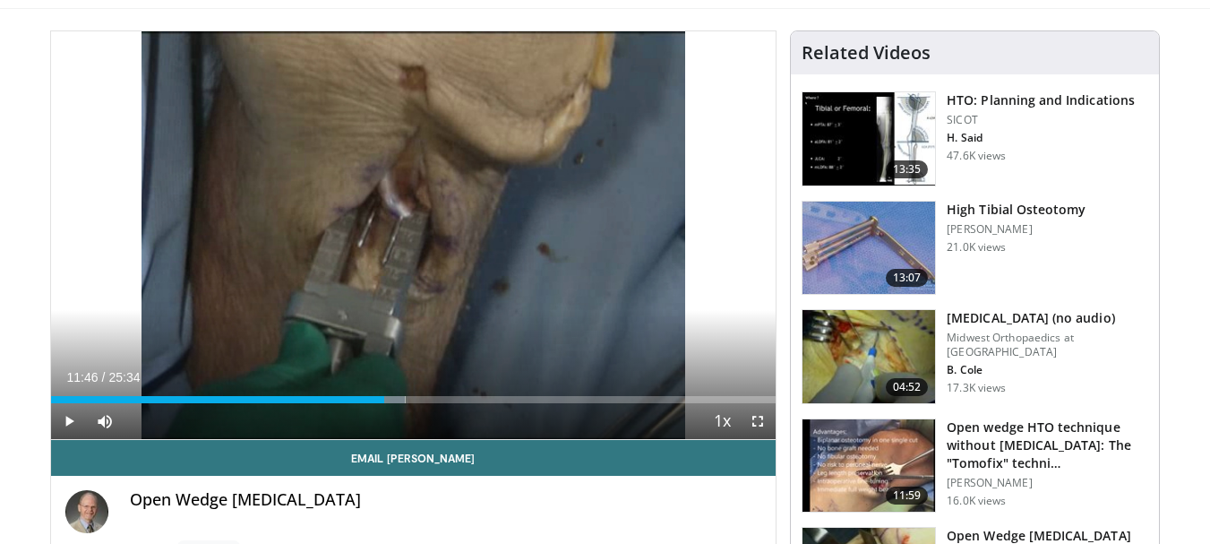
click at [831, 360] on img at bounding box center [869, 356] width 133 height 93
